Goal: Task Accomplishment & Management: Use online tool/utility

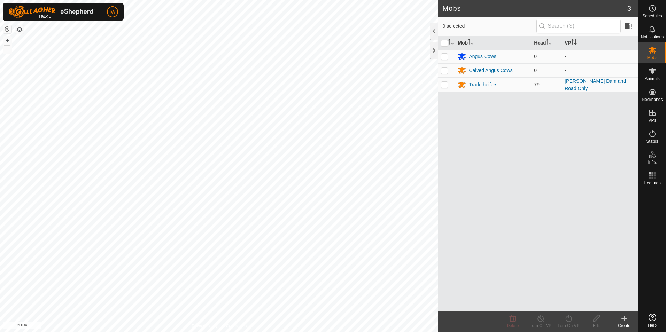
click at [446, 84] on p-checkbox at bounding box center [444, 85] width 7 height 6
checkbox input "true"
click at [541, 323] on div "Turn Off VP" at bounding box center [540, 326] width 28 height 6
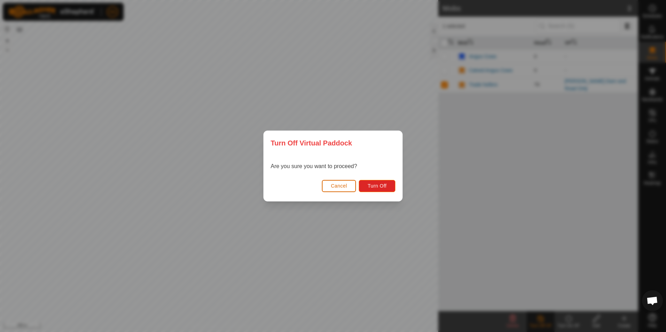
click at [338, 190] on button "Cancel" at bounding box center [339, 186] width 34 height 12
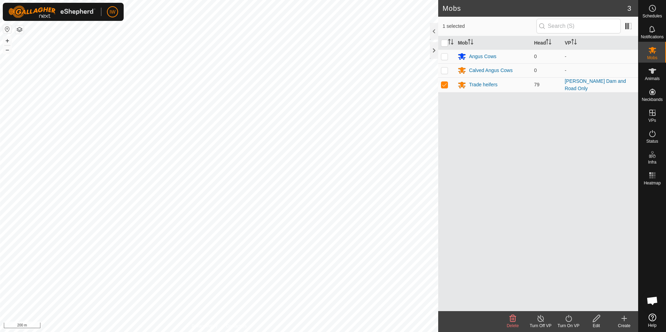
click at [597, 320] on icon at bounding box center [596, 318] width 9 height 8
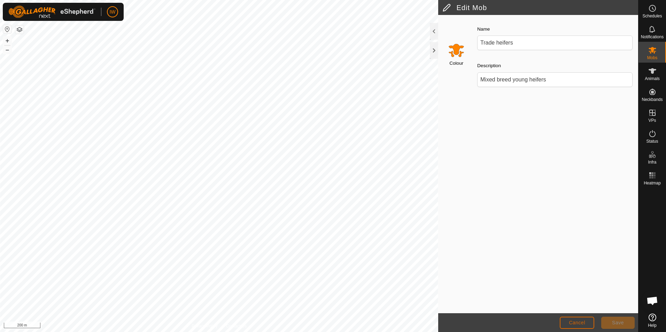
click at [571, 319] on button "Cancel" at bounding box center [576, 323] width 34 height 12
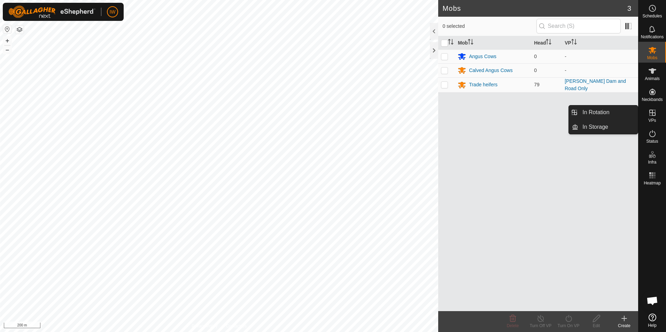
click at [652, 109] on icon at bounding box center [652, 113] width 8 height 8
click at [617, 110] on link "In Rotation" at bounding box center [608, 112] width 60 height 14
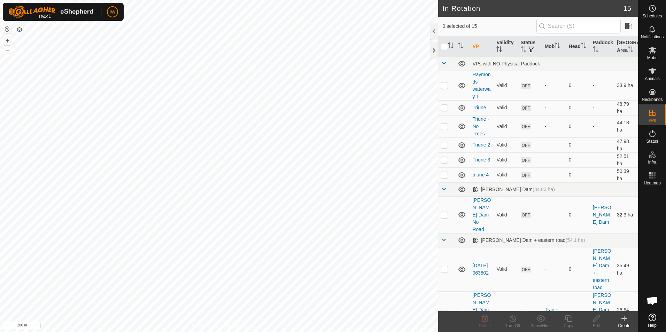
click at [447, 212] on p-checkbox at bounding box center [444, 215] width 7 height 6
click at [446, 212] on p-checkbox at bounding box center [444, 215] width 7 height 6
checkbox input "false"
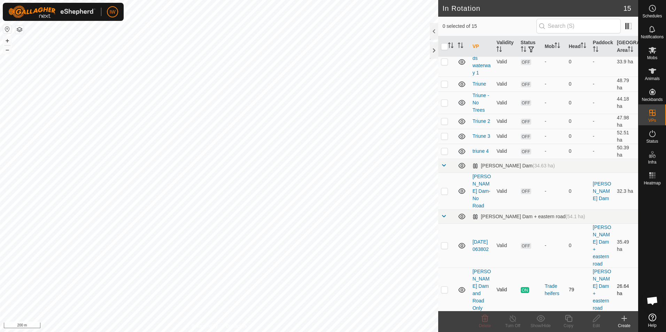
scroll to position [35, 0]
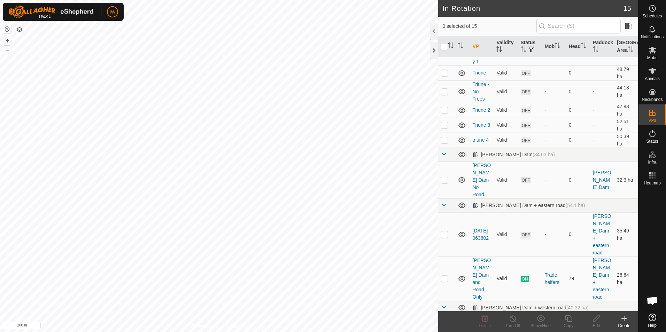
click at [444, 276] on p-checkbox at bounding box center [444, 279] width 7 height 6
checkbox input "true"
click at [569, 322] on icon at bounding box center [568, 318] width 7 height 7
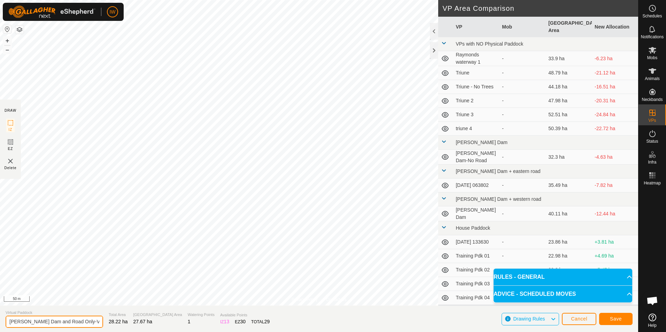
drag, startPoint x: 86, startPoint y: 323, endPoint x: 79, endPoint y: 321, distance: 7.0
click at [79, 321] on input "Bobby Dam and Road Only-VP001" at bounding box center [54, 322] width 97 height 12
type input "[PERSON_NAME] Dam and Road Only-VP002"
click at [614, 318] on span "Save" at bounding box center [616, 319] width 12 height 6
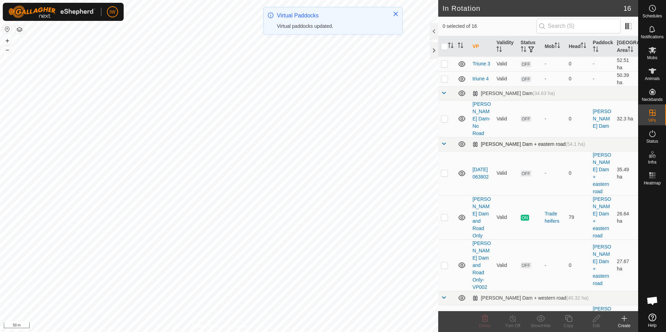
scroll to position [104, 0]
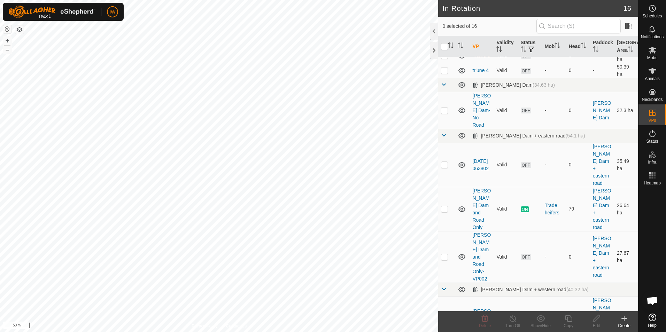
click at [445, 254] on p-tablecheckbox at bounding box center [444, 257] width 7 height 6
click at [444, 254] on p-tablecheckbox at bounding box center [444, 257] width 7 height 6
checkbox input "false"
click at [447, 206] on p-checkbox at bounding box center [444, 209] width 7 height 6
checkbox input "true"
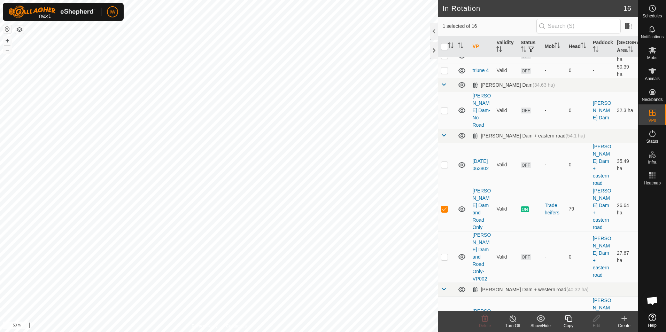
click at [514, 322] on icon at bounding box center [512, 318] width 9 height 8
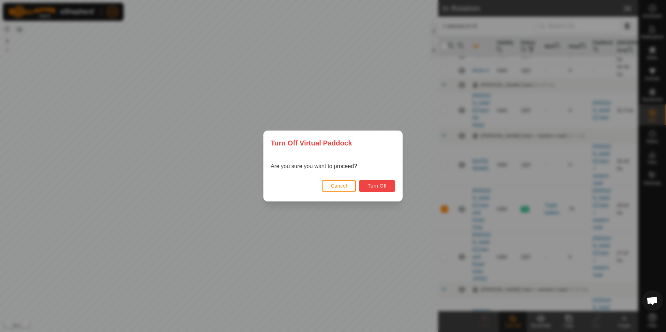
click at [381, 186] on span "Turn Off" at bounding box center [376, 186] width 19 height 6
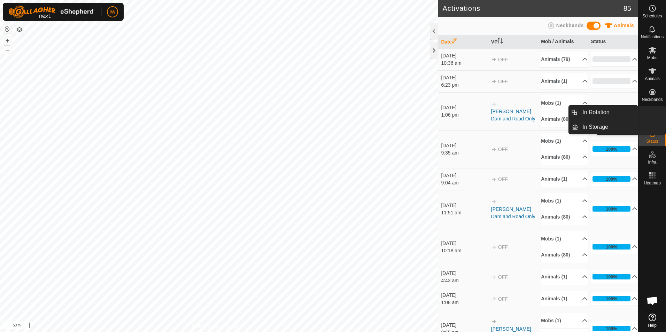
drag, startPoint x: 657, startPoint y: 124, endPoint x: 652, endPoint y: 120, distance: 6.8
click at [652, 120] on span "VPs" at bounding box center [652, 120] width 8 height 4
drag, startPoint x: 628, startPoint y: 114, endPoint x: 600, endPoint y: 113, distance: 28.2
click at [606, 112] on link "In Rotation" at bounding box center [608, 112] width 60 height 14
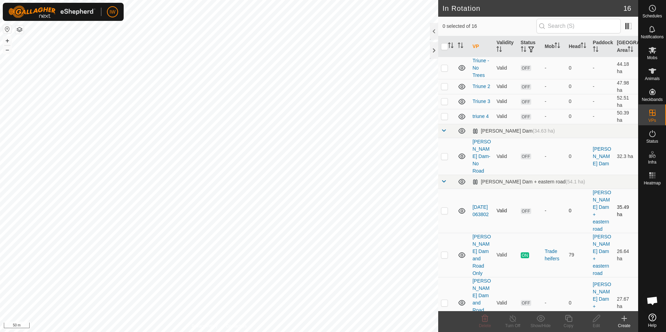
scroll to position [70, 0]
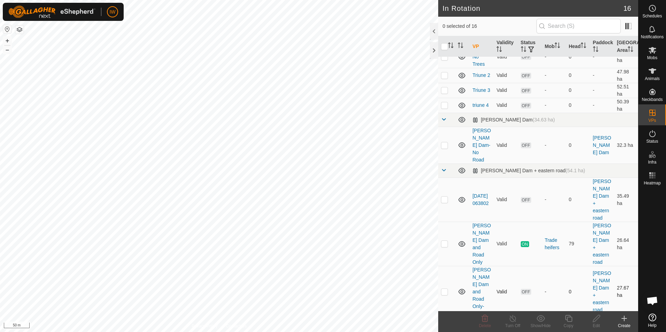
click at [445, 289] on p-checkbox at bounding box center [444, 292] width 7 height 6
click at [444, 289] on p-checkbox at bounding box center [444, 292] width 7 height 6
click at [447, 289] on p-checkbox at bounding box center [444, 292] width 7 height 6
checkbox input "true"
click at [567, 319] on icon at bounding box center [568, 318] width 9 height 8
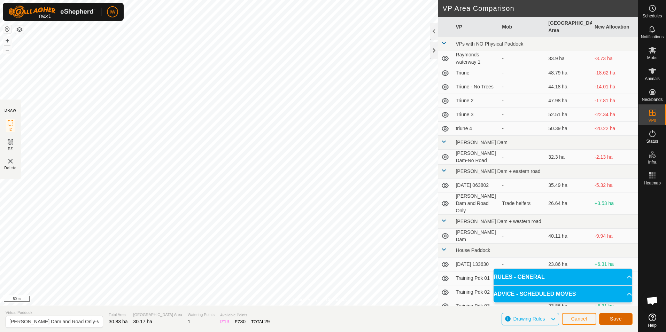
click at [611, 318] on span "Save" at bounding box center [616, 319] width 12 height 6
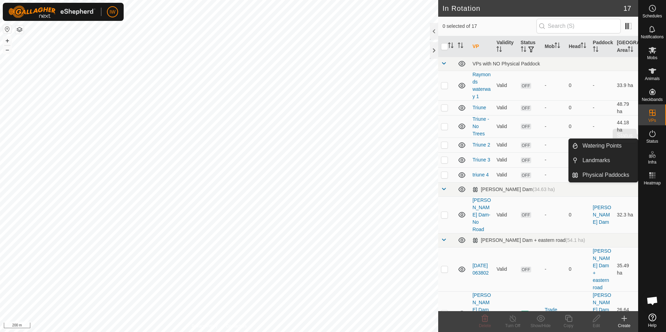
click at [658, 136] on es-activation-svg-icon at bounding box center [652, 133] width 13 height 11
click at [655, 136] on icon at bounding box center [652, 134] width 8 height 8
